Goal: Browse casually

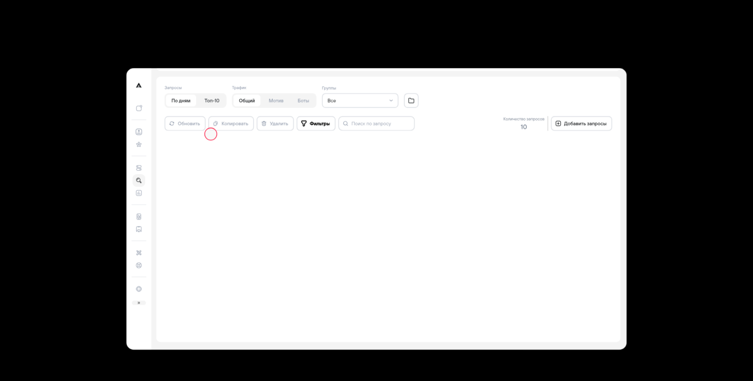
scroll to position [2495, 0]
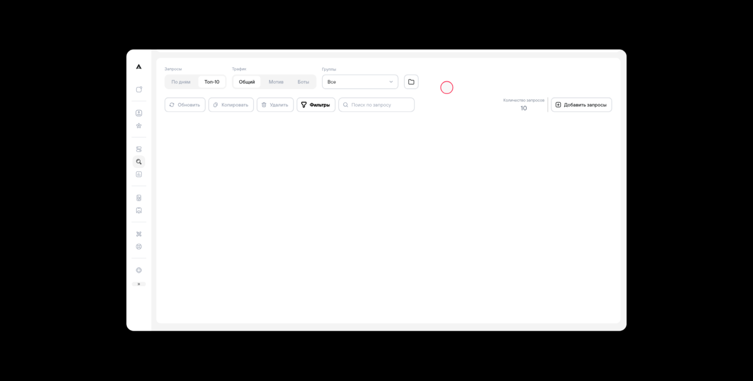
scroll to position [2510, 0]
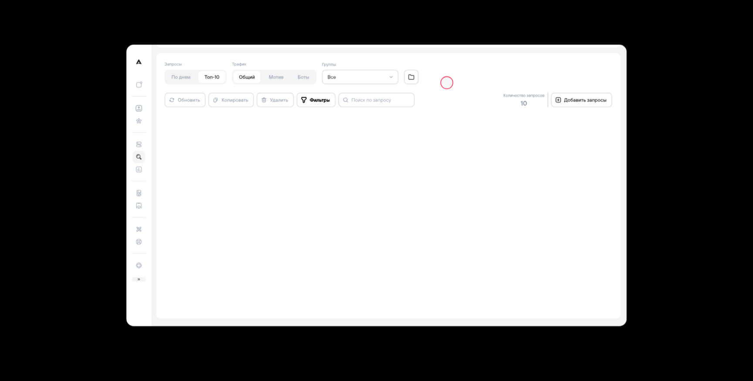
click at [463, 220] on icon at bounding box center [388, 186] width 464 height 266
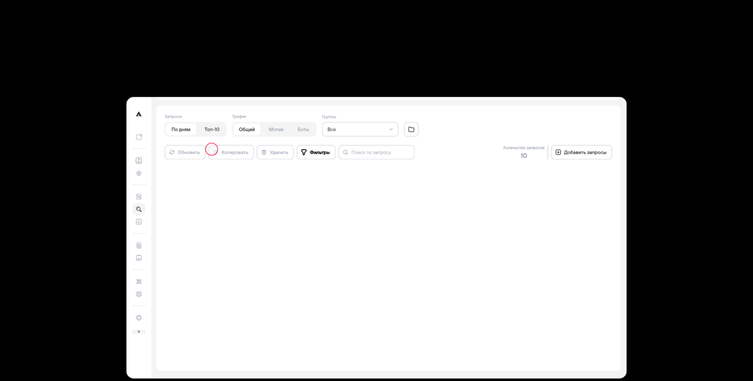
scroll to position [2387, 0]
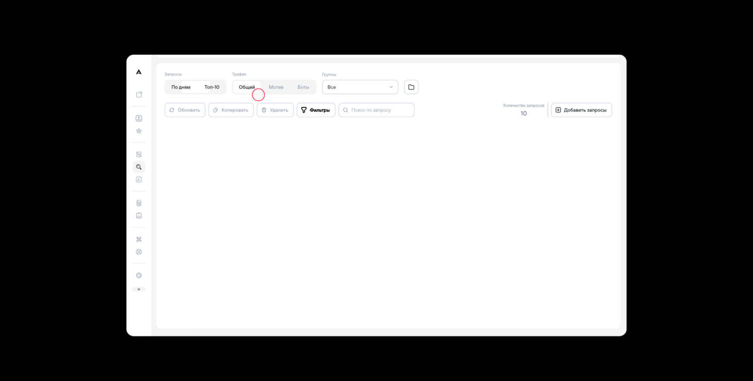
scroll to position [2500, 0]
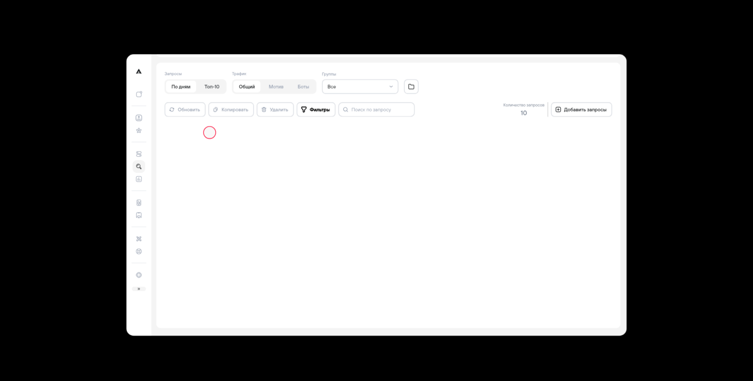
scroll to position [2500, 0]
